Goal: Transaction & Acquisition: Purchase product/service

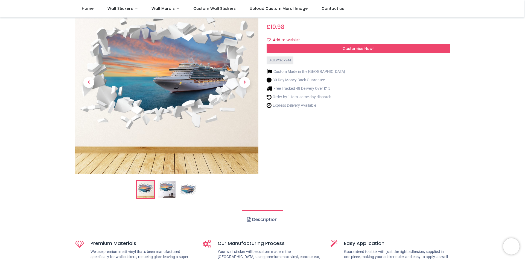
scroll to position [55, 0]
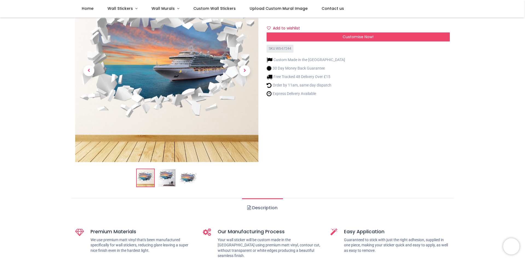
click at [172, 181] on img at bounding box center [166, 177] width 17 height 17
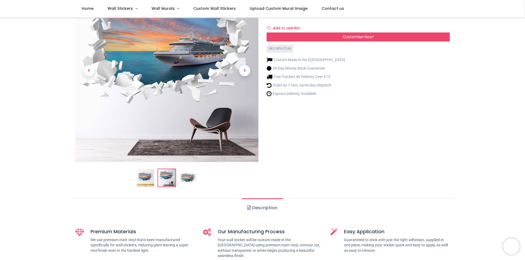
click at [194, 179] on img at bounding box center [187, 177] width 17 height 17
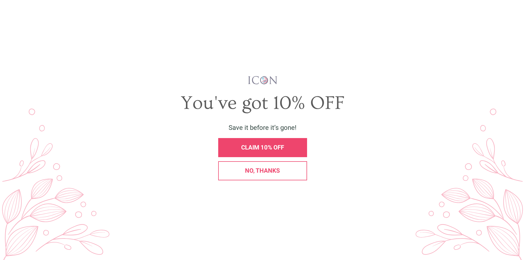
scroll to position [0, 0]
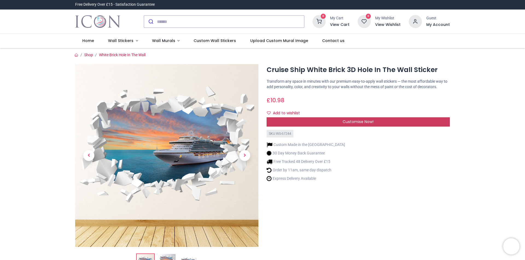
click at [346, 121] on span "Customise Now!" at bounding box center [357, 121] width 31 height 5
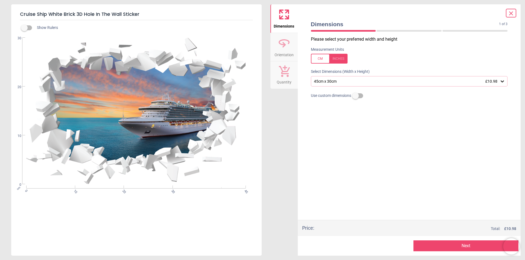
click at [398, 84] on div "45cm x 30cm £10.98" at bounding box center [409, 81] width 197 height 10
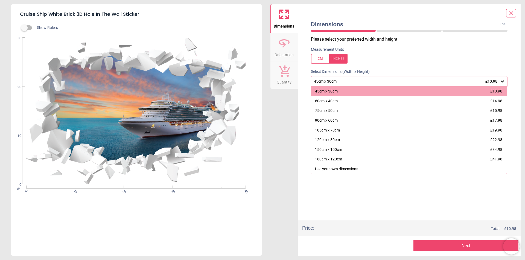
click at [398, 84] on div "45cm x 30cm £10.98" at bounding box center [406, 81] width 186 height 5
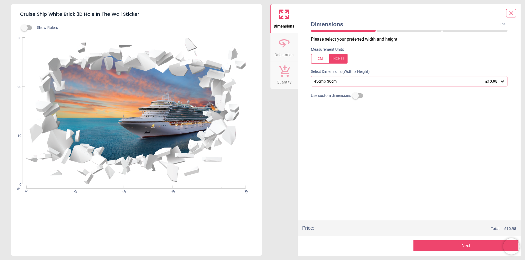
click at [283, 48] on icon at bounding box center [283, 43] width 13 height 13
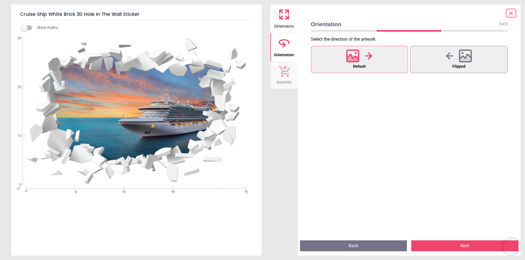
click at [277, 70] on button "Quantity" at bounding box center [283, 74] width 27 height 27
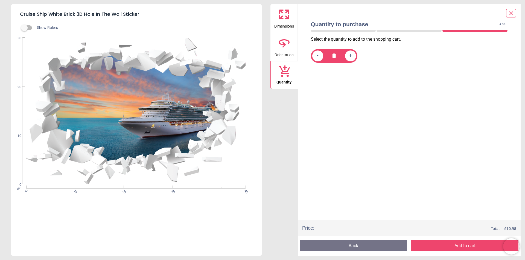
click at [281, 52] on span "Orientation" at bounding box center [283, 54] width 19 height 8
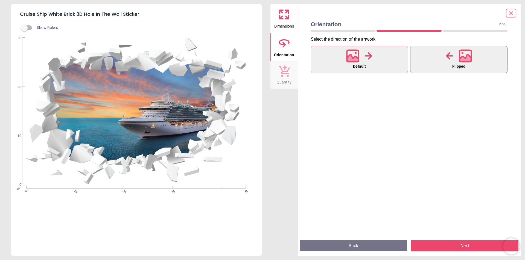
click at [432, 50] on button "Flipped" at bounding box center [458, 59] width 97 height 27
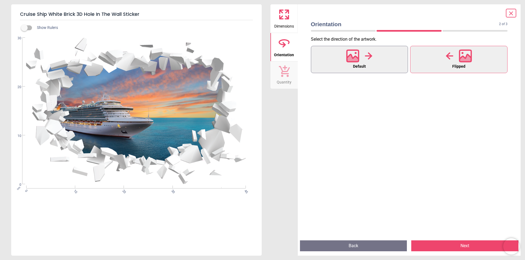
click at [338, 67] on button "Default" at bounding box center [359, 59] width 97 height 27
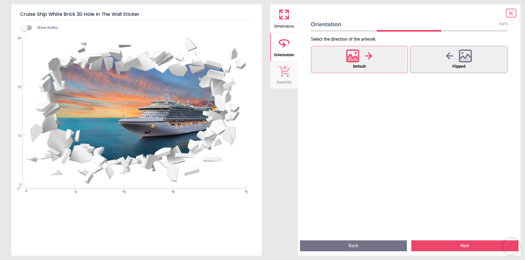
click at [514, 11] on div at bounding box center [511, 13] width 10 height 9
click at [512, 13] on icon at bounding box center [510, 13] width 7 height 7
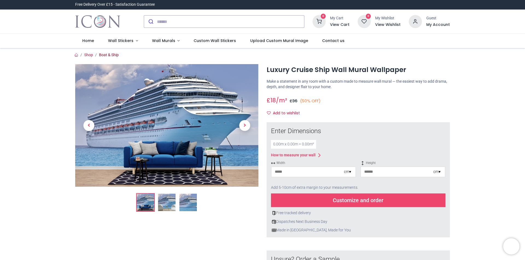
click at [112, 57] on link "Boat & Ship" at bounding box center [109, 55] width 20 height 4
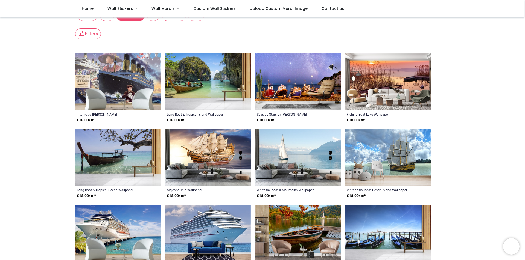
scroll to position [55, 0]
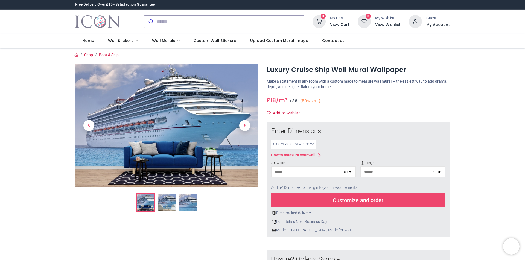
click at [286, 157] on div "How to measure your wall" at bounding box center [293, 155] width 45 height 5
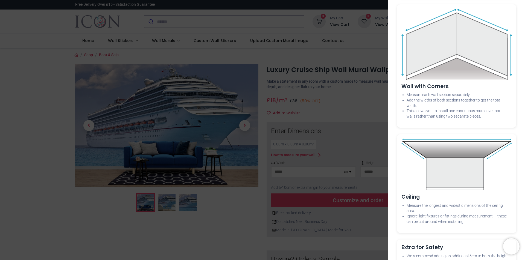
scroll to position [541, 0]
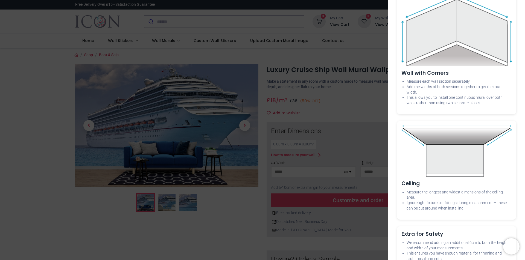
click at [268, 200] on div "× How to Measure Your Wall Standard Wall Measure from edge to edge at the wides…" at bounding box center [262, 130] width 525 height 260
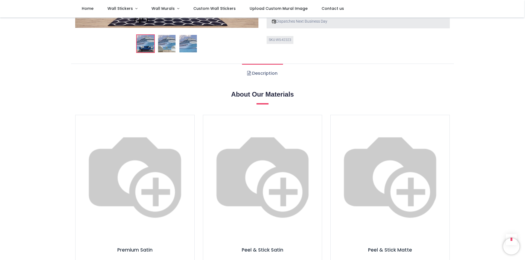
scroll to position [191, 0]
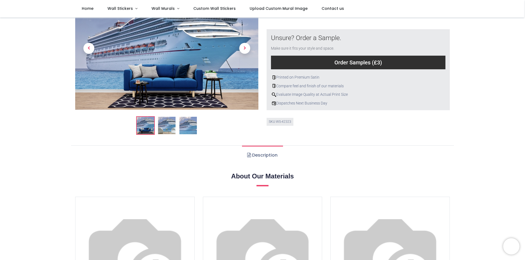
click at [256, 155] on link "Description" at bounding box center [262, 155] width 41 height 19
click at [255, 155] on link "Description" at bounding box center [262, 155] width 41 height 19
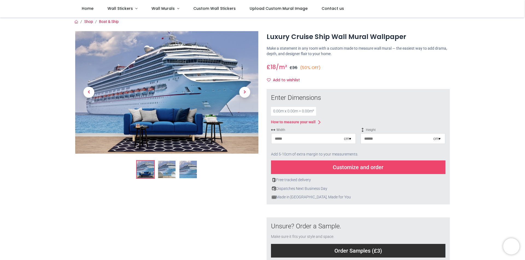
scroll to position [0, 0]
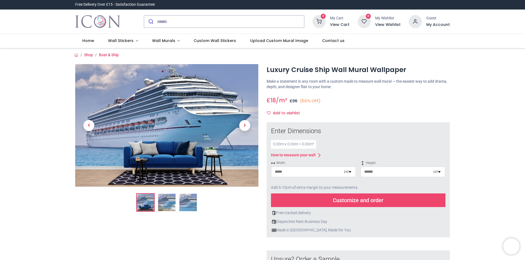
click at [166, 203] on img at bounding box center [166, 202] width 17 height 17
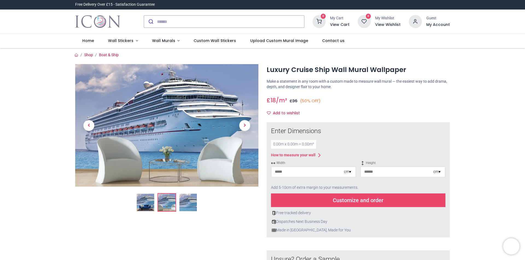
click at [182, 204] on img at bounding box center [187, 202] width 17 height 17
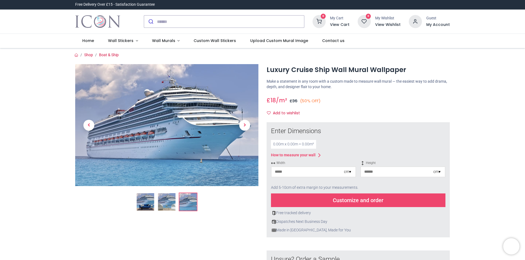
click at [158, 214] on div at bounding box center [166, 212] width 191 height 297
click at [146, 204] on img at bounding box center [145, 201] width 17 height 17
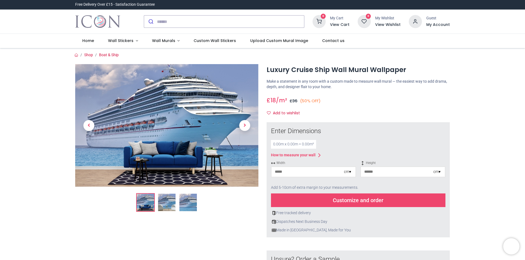
click at [301, 176] on input "number" at bounding box center [307, 172] width 72 height 10
click at [386, 174] on input "number" at bounding box center [397, 172] width 72 height 10
click at [323, 174] on input "number" at bounding box center [307, 172] width 72 height 10
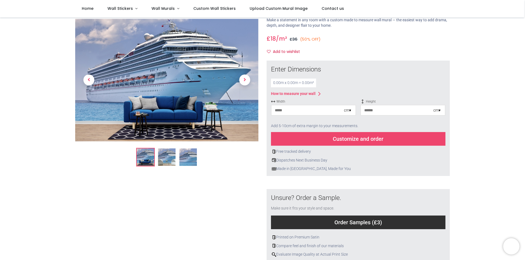
scroll to position [55, 0]
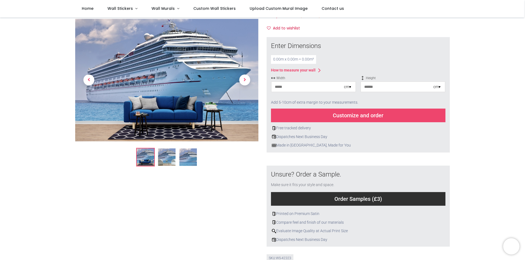
click at [290, 70] on div "How to measure your wall" at bounding box center [293, 70] width 45 height 5
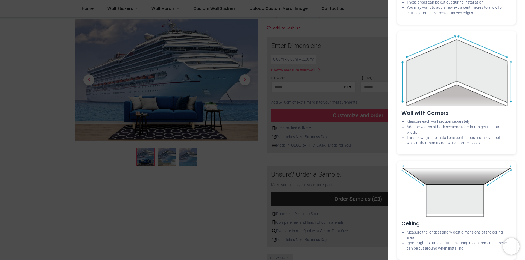
scroll to position [541, 0]
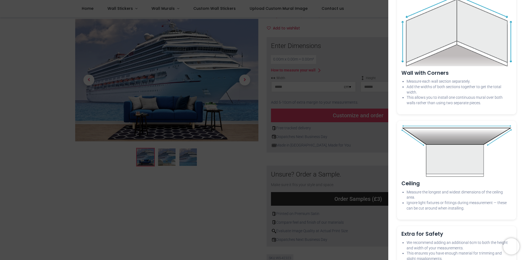
click at [330, 161] on div "× How to Measure Your Wall Standard Wall Measure from edge to edge at the wides…" at bounding box center [262, 130] width 525 height 260
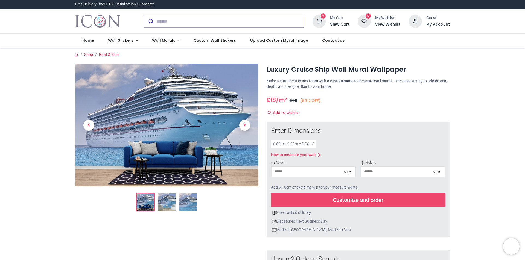
scroll to position [0, 0]
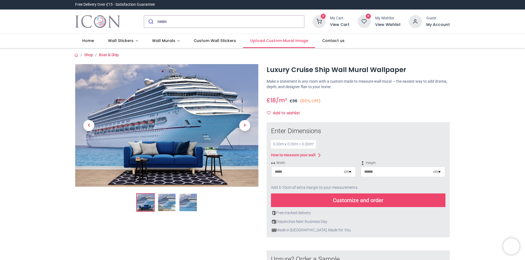
click at [268, 37] on link "Upload Custom Mural Image" at bounding box center [279, 41] width 72 height 14
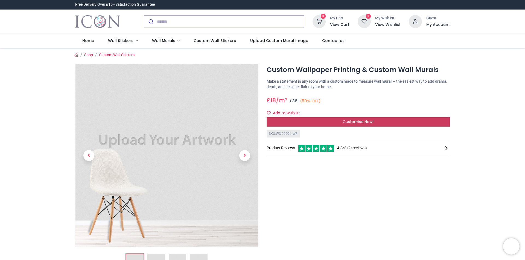
click at [338, 123] on div "Customise Now!" at bounding box center [357, 122] width 183 height 9
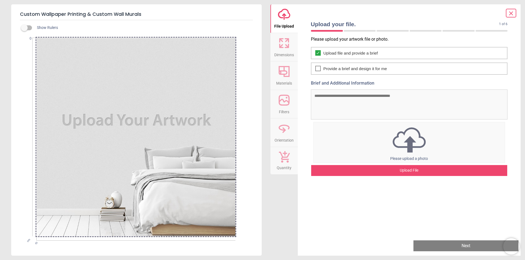
click at [282, 49] on icon at bounding box center [283, 43] width 13 height 13
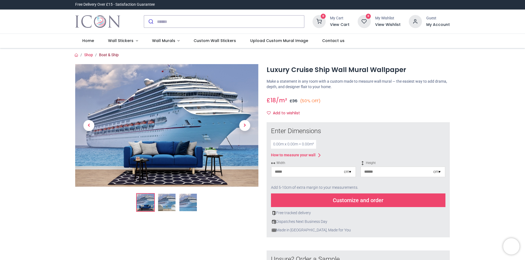
click at [108, 57] on link "Boat & Ship" at bounding box center [109, 55] width 20 height 4
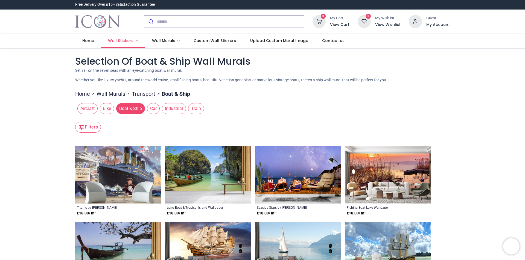
click at [119, 42] on span "Wall Stickers" at bounding box center [120, 40] width 25 height 5
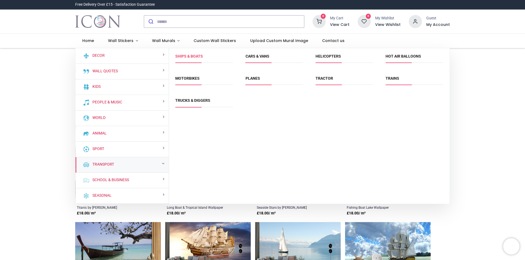
click at [187, 57] on link "Ships & Boats" at bounding box center [189, 56] width 28 height 4
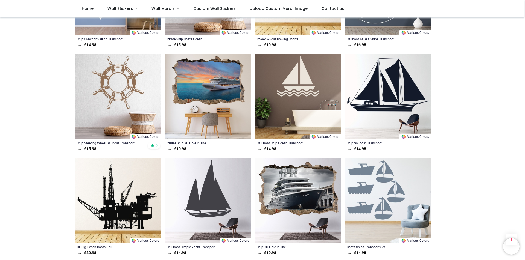
scroll to position [492, 0]
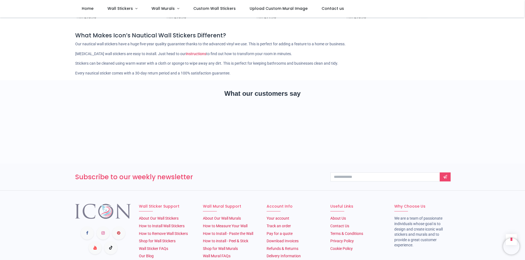
scroll to position [1476, 0]
